Goal: Find specific page/section

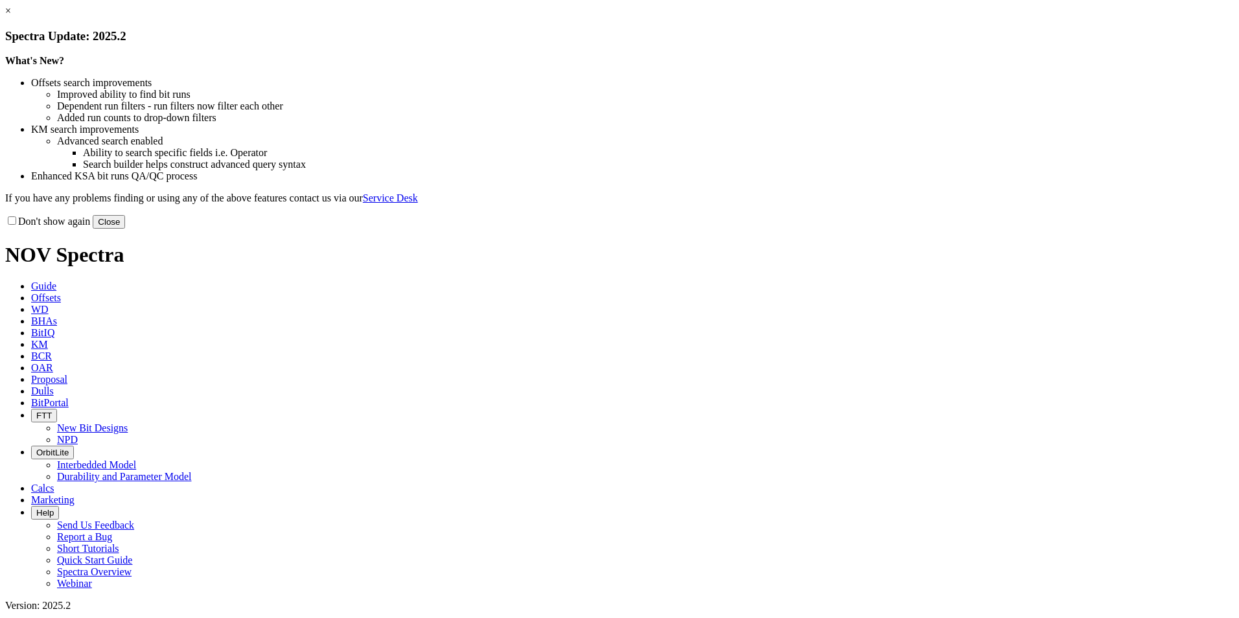
click at [11, 16] on link "×" at bounding box center [8, 10] width 6 height 11
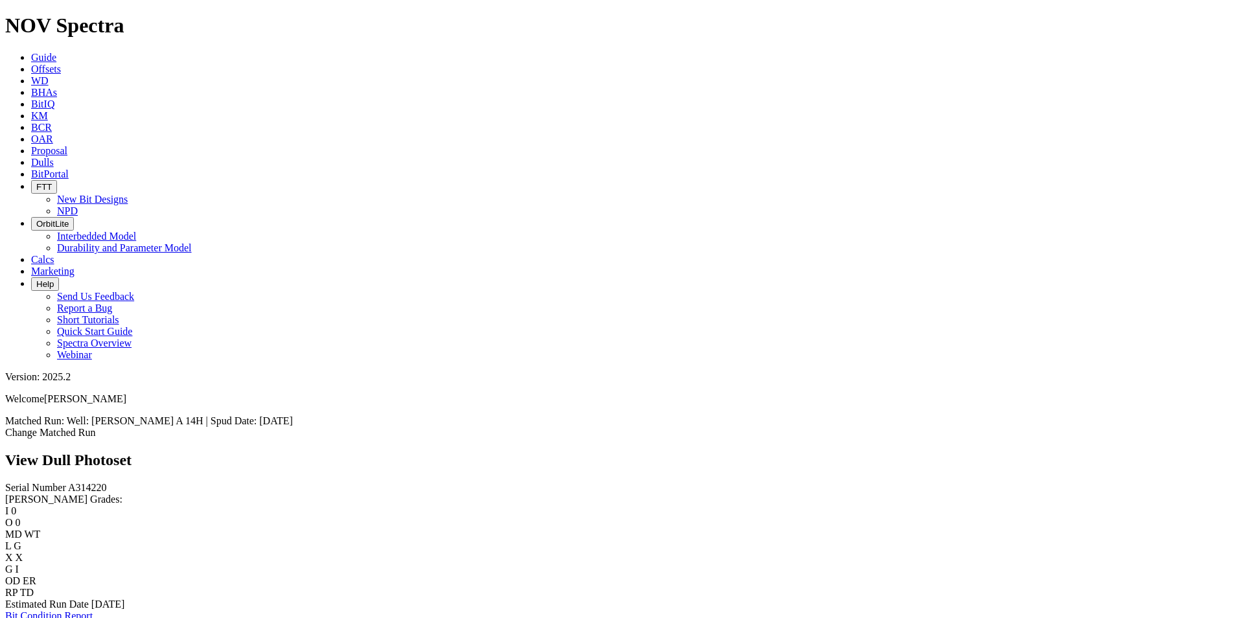
scroll to position [454, 0]
